Goal: Task Accomplishment & Management: Use online tool/utility

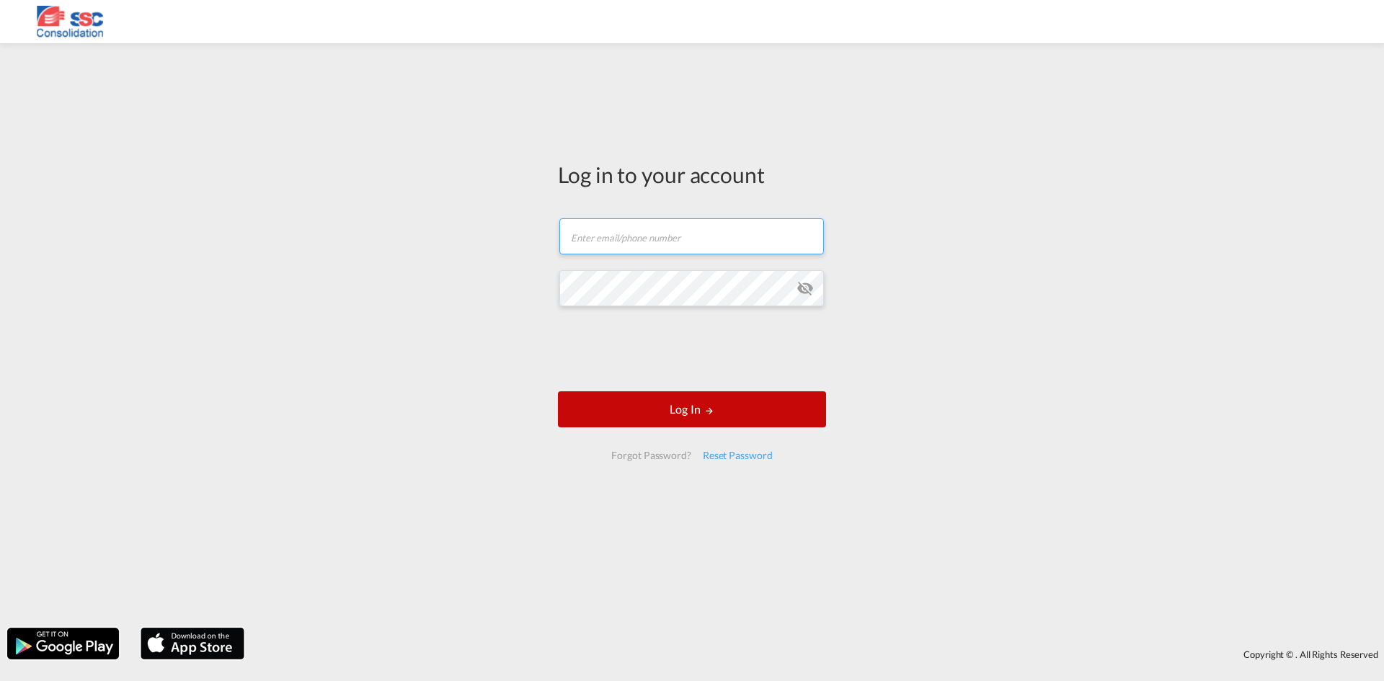
type input "[EMAIL_ADDRESS][DOMAIN_NAME]"
click at [661, 425] on button "Log In" at bounding box center [692, 409] width 268 height 36
